Goal: Task Accomplishment & Management: Use online tool/utility

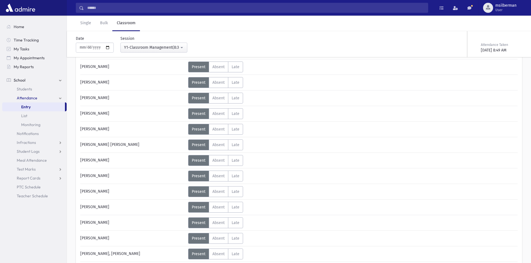
scroll to position [73, 0]
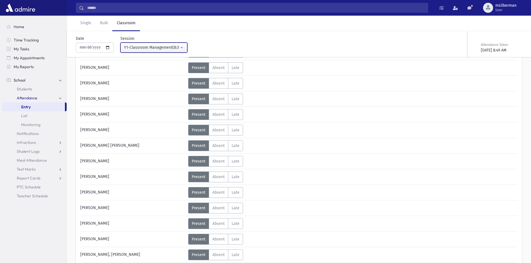
click at [155, 50] on div "Y1-Classroom Management(8:30AM-9:15AM)" at bounding box center [151, 48] width 55 height 6
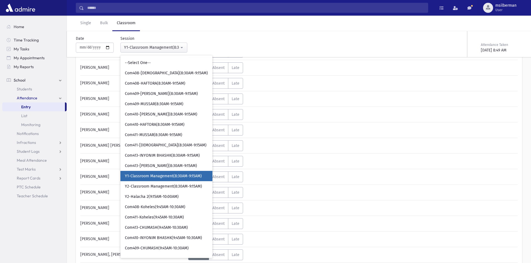
scroll to position [19, 0]
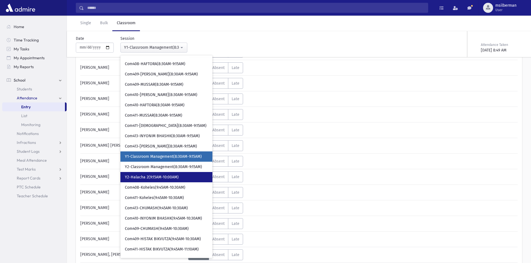
click at [172, 174] on link "Y2-Halacha 2(9:15AM-10:00AM)" at bounding box center [166, 177] width 92 height 10
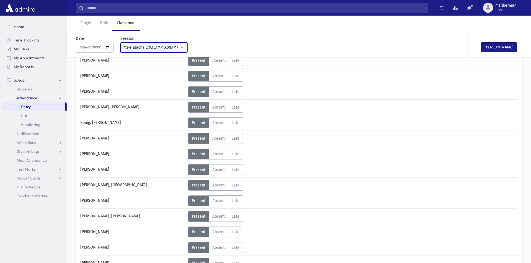
scroll to position [268, 0]
click at [222, 166] on label "Absent A" at bounding box center [218, 169] width 19 height 11
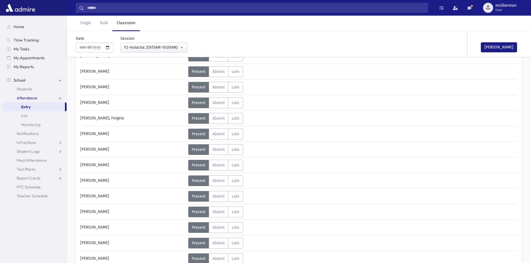
scroll to position [490, 0]
click at [222, 181] on span "Absent" at bounding box center [218, 180] width 12 height 5
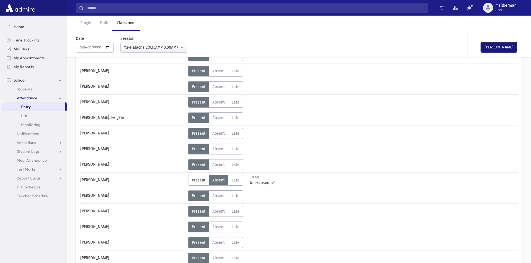
click at [495, 47] on button "[PERSON_NAME]" at bounding box center [498, 47] width 36 height 10
click at [149, 48] on div "Y2-Halacha 2(9:15AM-10:00AM)" at bounding box center [151, 48] width 55 height 6
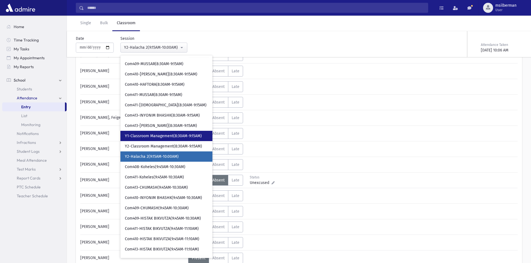
click at [147, 136] on span "Y1-Classroom Management(8:30AM-9:15AM)" at bounding box center [163, 136] width 77 height 6
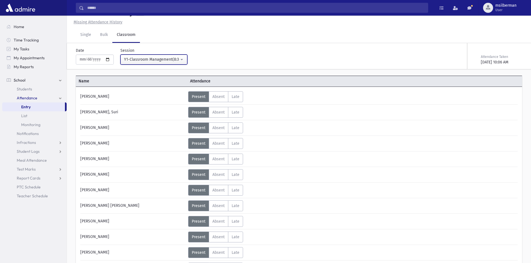
scroll to position [463, 0]
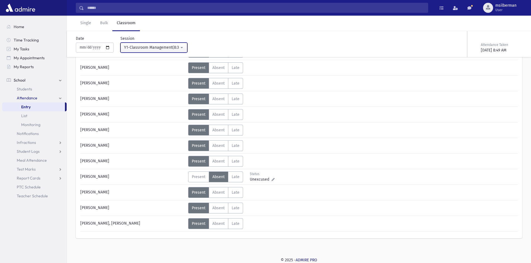
click at [150, 50] on div "Y1-Classroom Management(8:30AM-9:15AM)" at bounding box center [151, 48] width 55 height 6
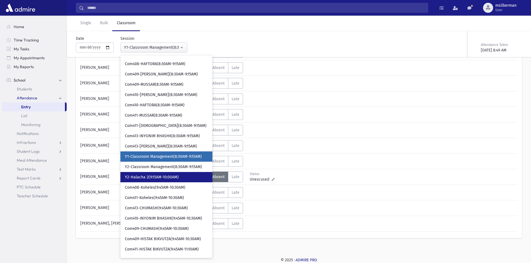
click at [183, 175] on link "Y2-Halacha 2(9:15AM-10:00AM)" at bounding box center [166, 177] width 92 height 10
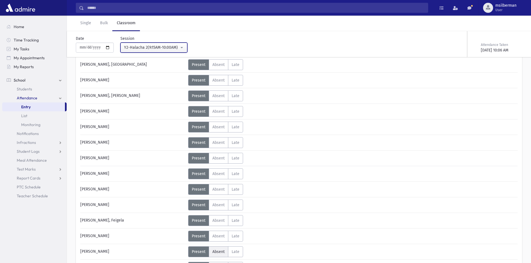
scroll to position [379, 0]
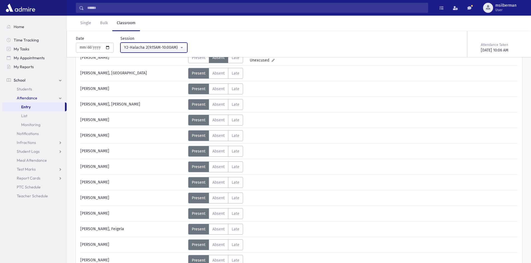
click at [183, 46] on button "Y2-Halacha 2(9:15AM-10:00AM)" at bounding box center [153, 48] width 67 height 10
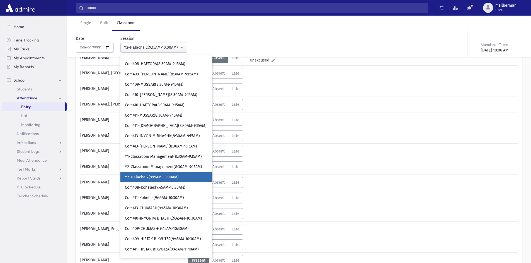
scroll to position [40, 0]
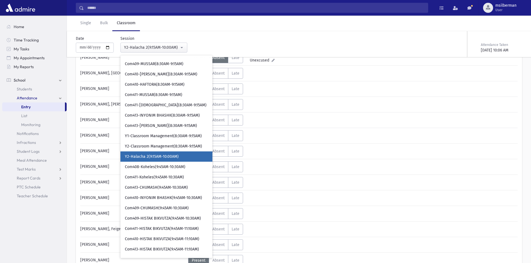
click at [176, 157] on span "Y2-Halacha 2(9:15AM-10:00AM)" at bounding box center [152, 157] width 54 height 6
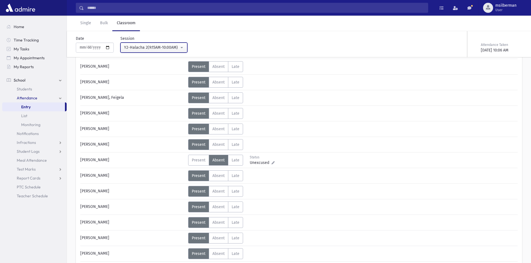
scroll to position [500, 0]
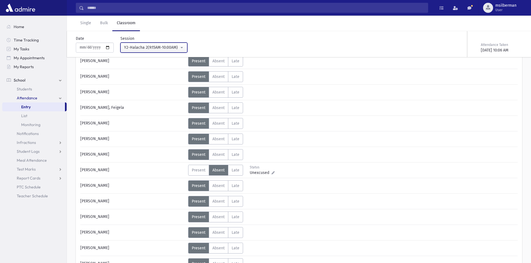
click at [153, 46] on div "Y2-Halacha 2(9:15AM-10:00AM)" at bounding box center [151, 48] width 55 height 6
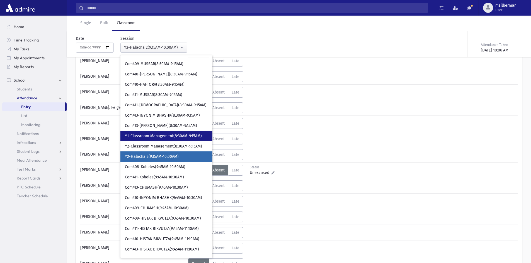
click at [155, 134] on span "Y1-Classroom Management(8:30AM-9:15AM)" at bounding box center [163, 136] width 77 height 6
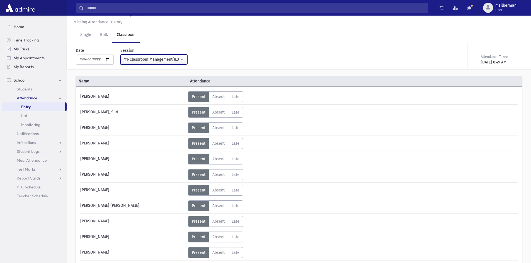
scroll to position [463, 0]
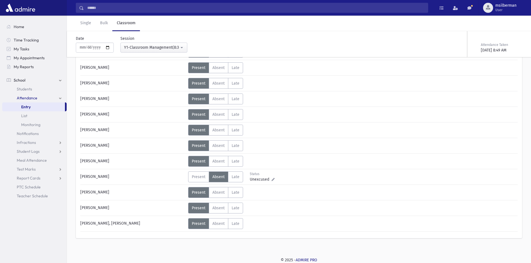
click at [225, 178] on label "Absent A" at bounding box center [218, 177] width 19 height 11
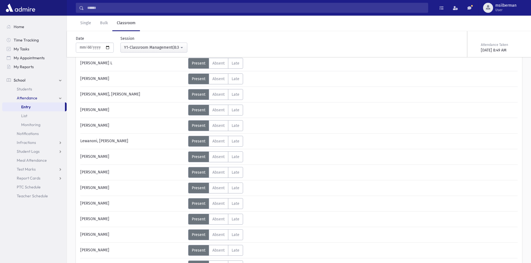
scroll to position [323, 0]
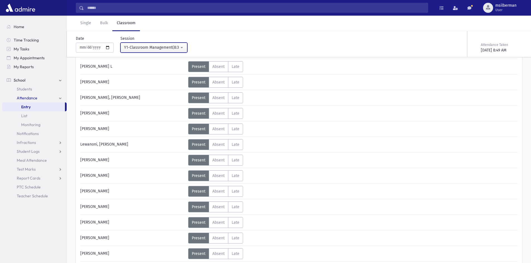
click at [134, 47] on div "Y1-Classroom Management(8:30AM-9:15AM)" at bounding box center [151, 48] width 55 height 6
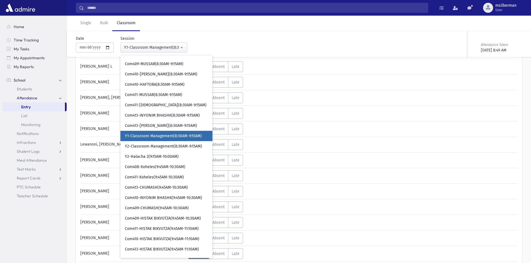
scroll to position [19, 0]
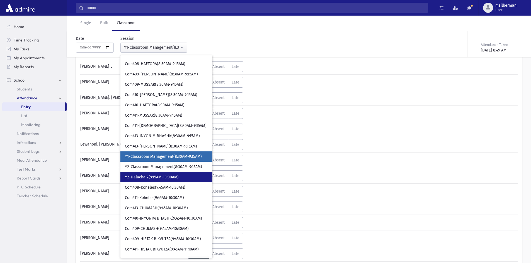
click at [152, 174] on link "Y2-Halacha 2(9:15AM-10:00AM)" at bounding box center [166, 177] width 92 height 10
select select "****"
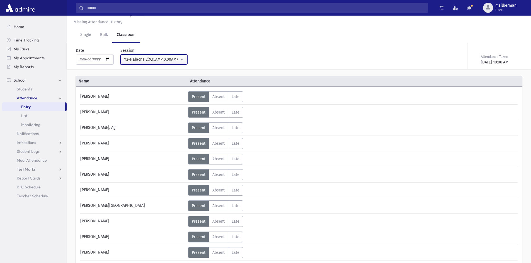
scroll to position [323, 0]
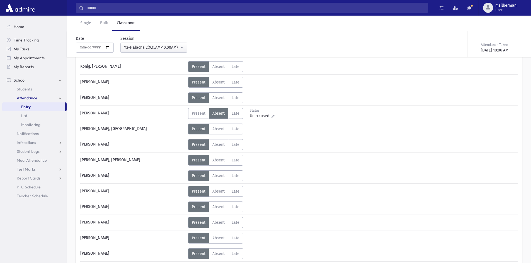
click at [304, 35] on div "**********" at bounding box center [224, 41] width 302 height 21
